Goal: Check status: Check status

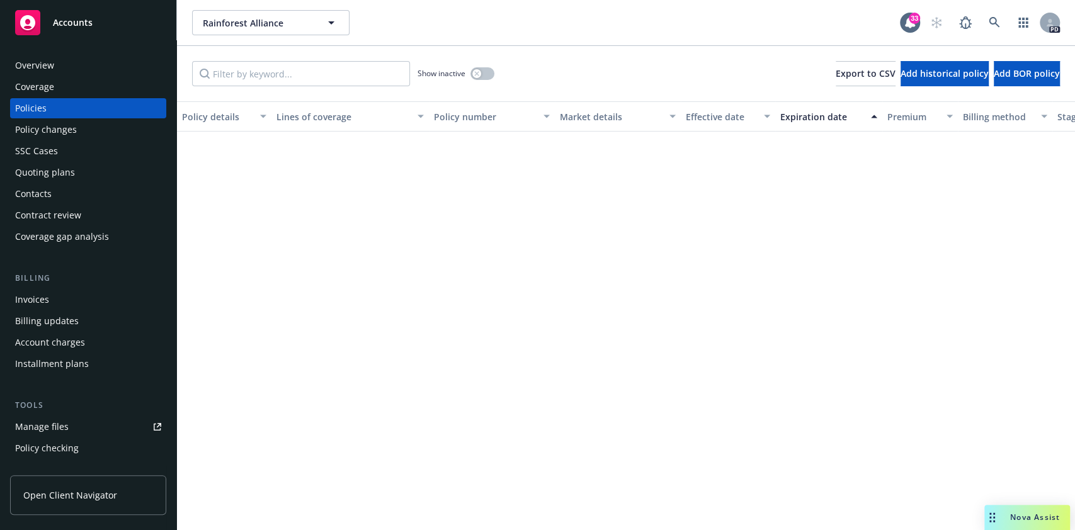
scroll to position [860, 0]
